Goal: Task Accomplishment & Management: Manage account settings

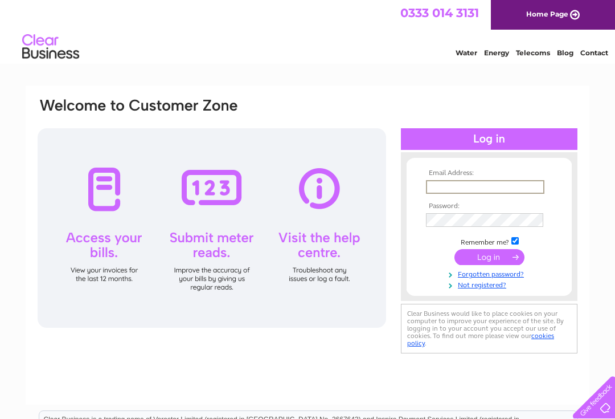
click at [489, 189] on input "text" at bounding box center [485, 187] width 118 height 14
type input "[EMAIL_ADDRESS][DOMAIN_NAME]"
click at [489, 258] on input "submit" at bounding box center [490, 257] width 70 height 16
click at [502, 259] on input "submit" at bounding box center [490, 256] width 70 height 16
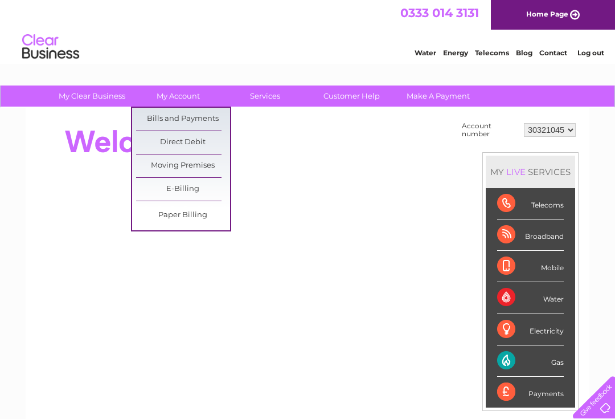
click at [204, 119] on link "Bills and Payments" at bounding box center [183, 119] width 94 height 23
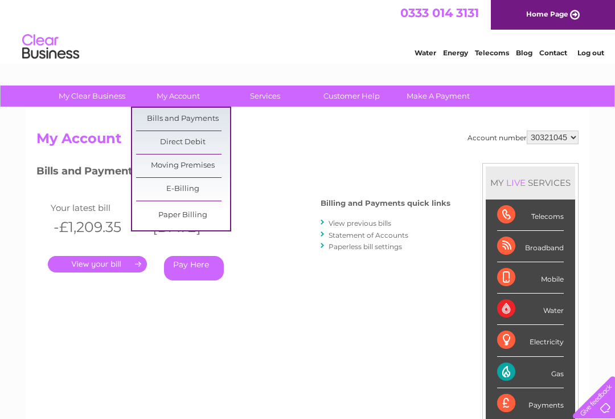
click at [198, 114] on link "Bills and Payments" at bounding box center [183, 119] width 94 height 23
click at [122, 263] on link "." at bounding box center [97, 264] width 99 height 17
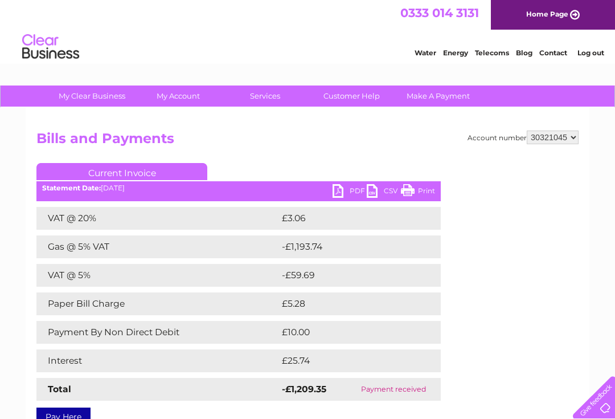
click at [591, 56] on link "Log out" at bounding box center [591, 52] width 27 height 9
